Goal: Complete application form: Complete application form

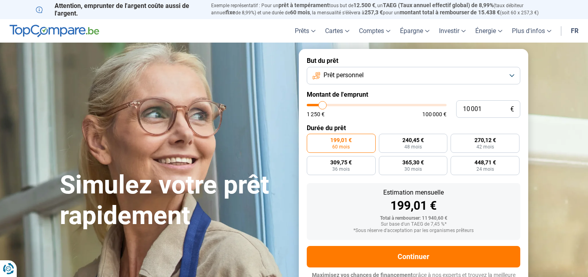
type input "11 500"
type input "11500"
type input "15 500"
type input "15500"
type input "16 000"
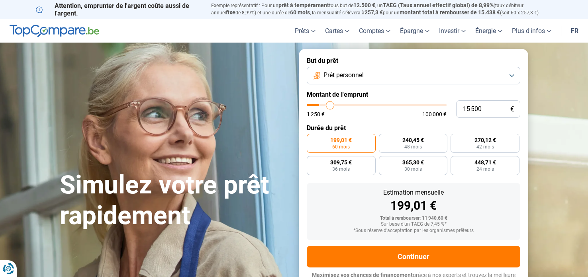
type input "16000"
type input "16 250"
type input "16250"
type input "17 000"
type input "17000"
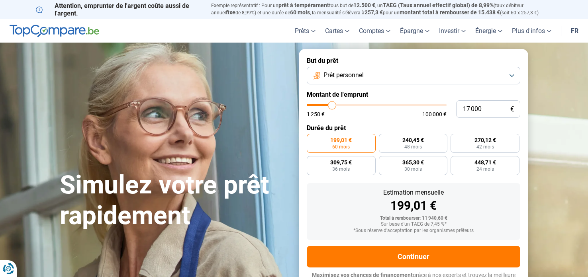
type input "18 000"
type input "18000"
type input "20 250"
type input "20250"
type input "23 000"
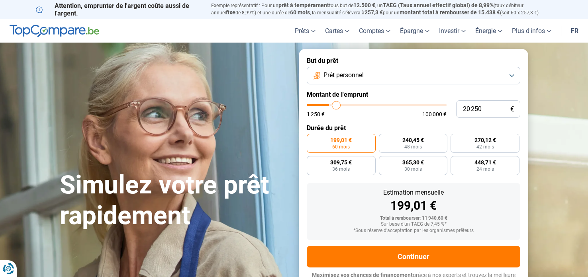
type input "23000"
type input "24 000"
type input "24000"
type input "24 750"
type input "24750"
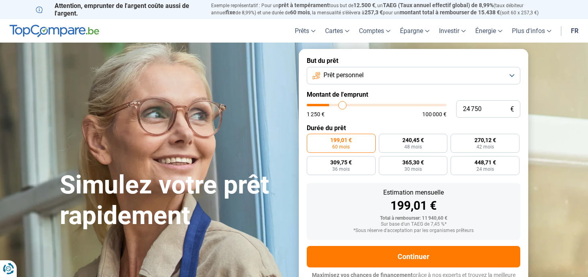
type input "25 000"
type input "25000"
type input "26 500"
type input "26500"
type input "29 000"
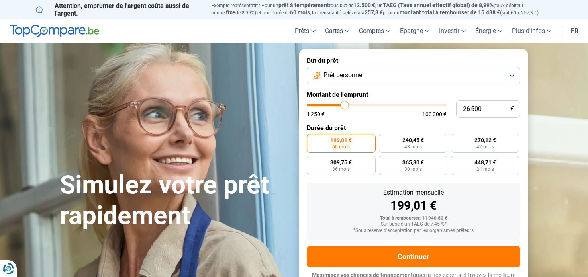
type input "29000"
type input "32 750"
type input "32750"
type input "33 500"
type input "33500"
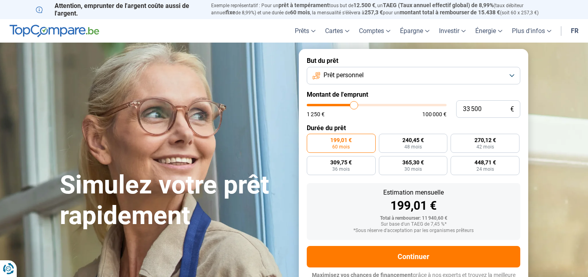
type input "33 750"
type input "33750"
type input "34 250"
type input "34250"
type input "36 000"
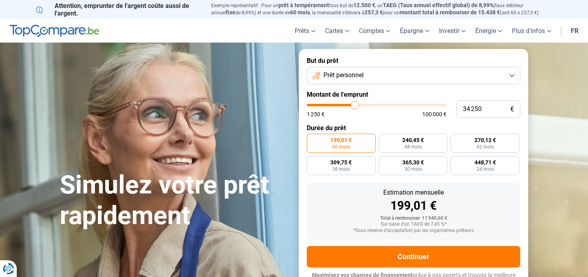
type input "36000"
type input "38 250"
type input "38250"
type input "39 000"
type input "39000"
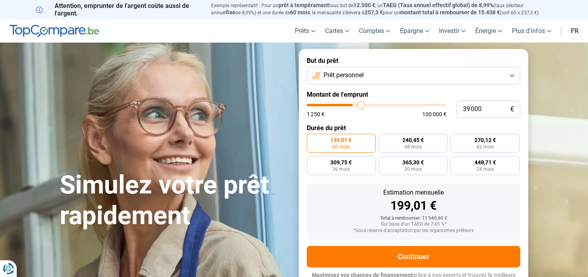
type input "39 250"
type input "39250"
type input "39 750"
type input "39750"
type input "40 500"
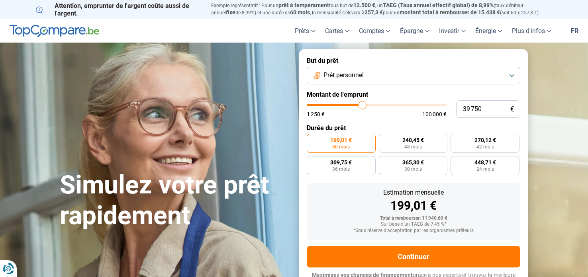
type input "40500"
type input "41 250"
type input "41250"
type input "41 500"
type input "41500"
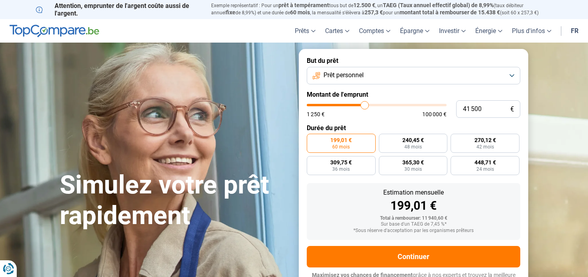
type input "44 250"
type input "44250"
type input "45 750"
type input "45750"
type input "46 500"
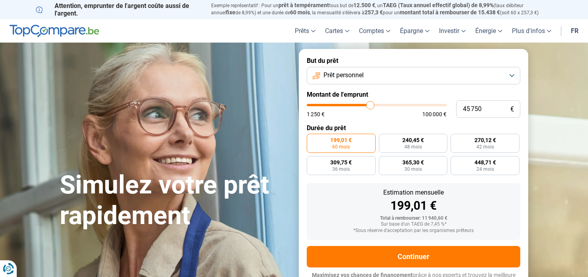
type input "46500"
type input "46 250"
type input "46250"
type input "45 500"
type input "45500"
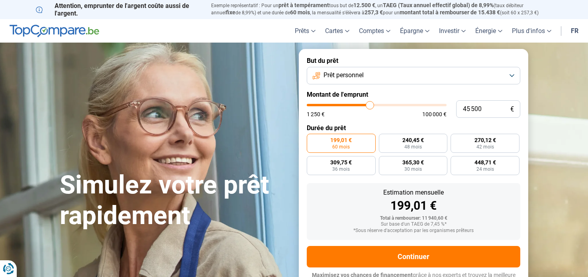
type input "44 000"
type input "44000"
type input "41 500"
type input "41500"
type input "38 000"
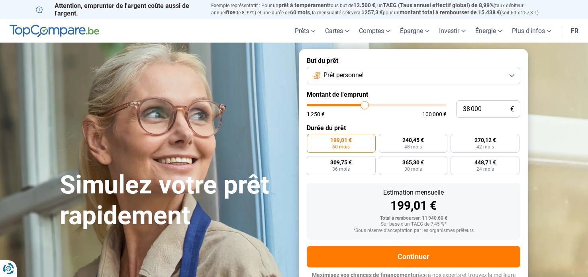
type input "38000"
type input "37 500"
type input "37500"
type input "37 000"
type input "37000"
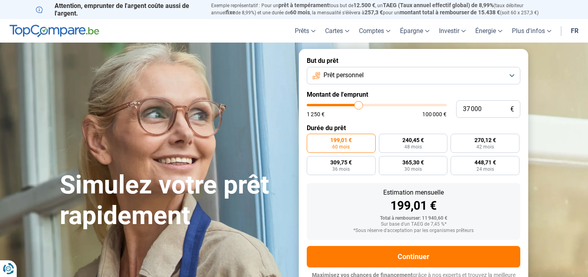
type input "36 750"
type input "36750"
type input "36 500"
type input "36500"
type input "36 000"
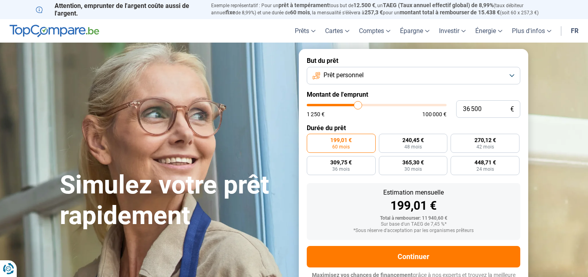
type input "36000"
type input "35 250"
type input "35250"
type input "34 250"
type input "34250"
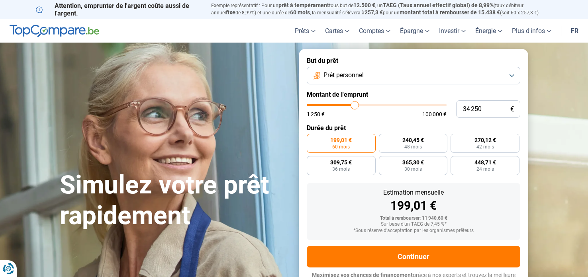
type input "33 250"
type input "33250"
type input "32 750"
type input "32750"
type input "32 250"
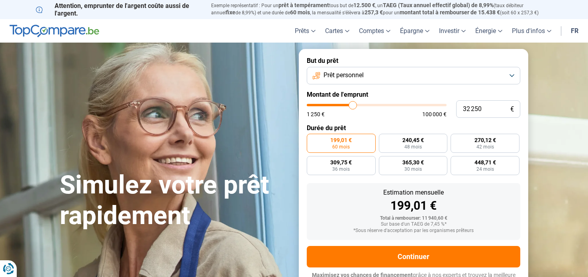
type input "32250"
type input "31 250"
type input "31250"
type input "30 500"
type input "30500"
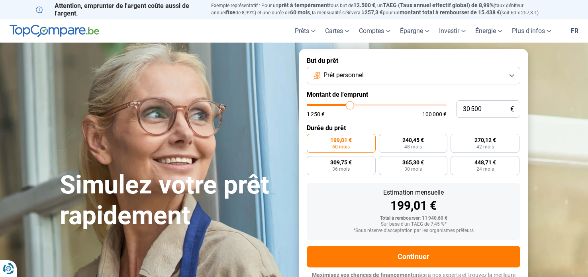
type input "30 250"
drag, startPoint x: 322, startPoint y: 105, endPoint x: 350, endPoint y: 110, distance: 28.3
type input "30250"
click at [350, 106] on input "range" at bounding box center [377, 105] width 140 height 2
radio input "false"
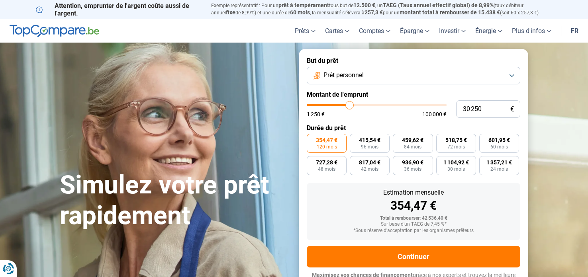
scroll to position [9, 0]
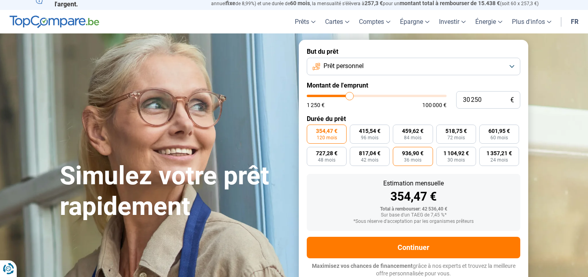
click at [413, 158] on span "36 mois" at bounding box center [413, 160] width 18 height 5
click at [398, 152] on input "936,90 € 36 mois" at bounding box center [394, 149] width 5 height 5
radio input "true"
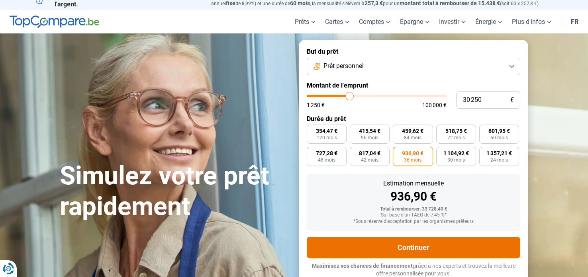
click at [408, 247] on button "Continuer" at bounding box center [413, 247] width 213 height 21
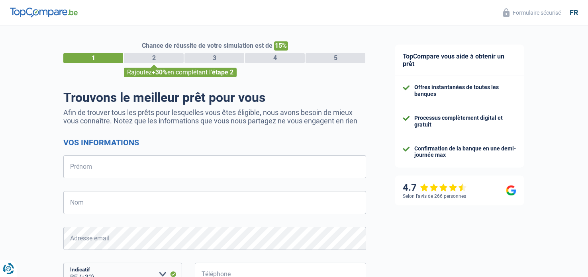
select select "32"
